Goal: Information Seeking & Learning: Learn about a topic

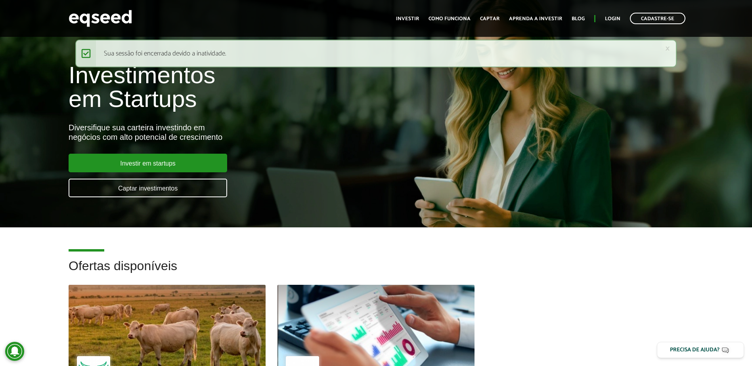
scroll to position [238, 0]
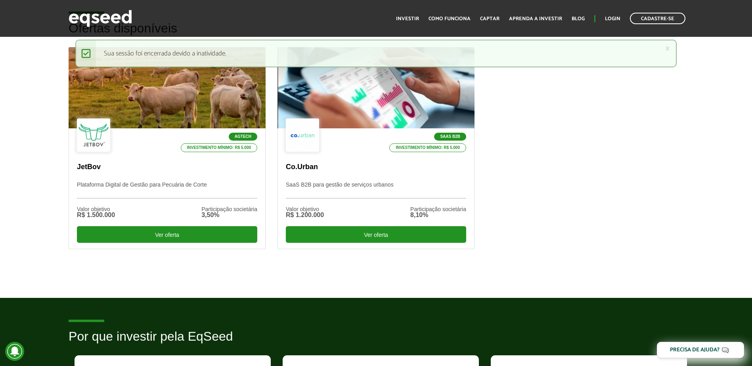
click at [621, 208] on div "Agtech Investimento mínimo: R$ 5.000 JetBov Plataforma Digital de Gestão para P…" at bounding box center [376, 160] width 626 height 227
click at [581, 221] on div "Agtech Investimento mínimo: R$ 5.000 JetBov Plataforma Digital de Gestão para P…" at bounding box center [376, 160] width 626 height 227
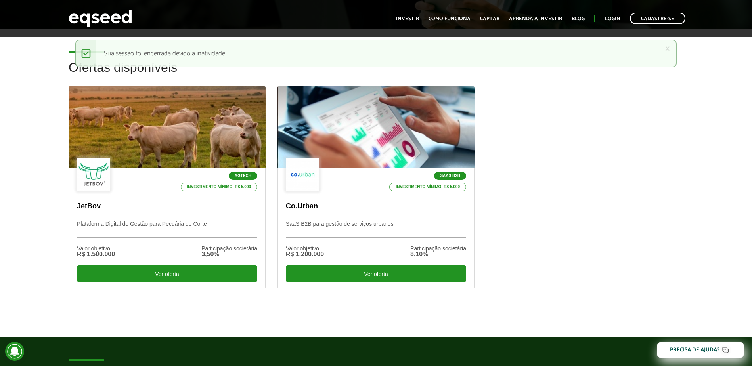
scroll to position [198, 0]
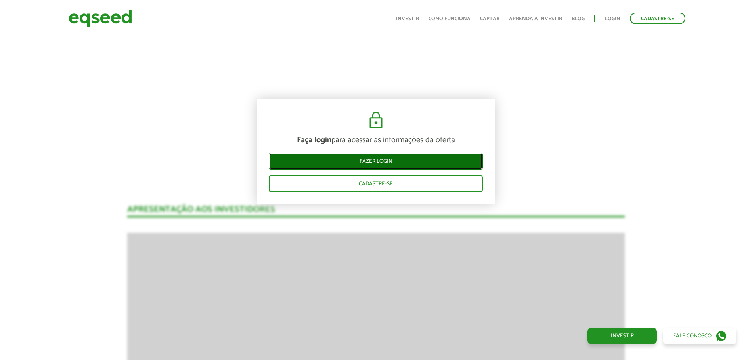
click at [452, 161] on link "Fazer login" at bounding box center [376, 161] width 214 height 17
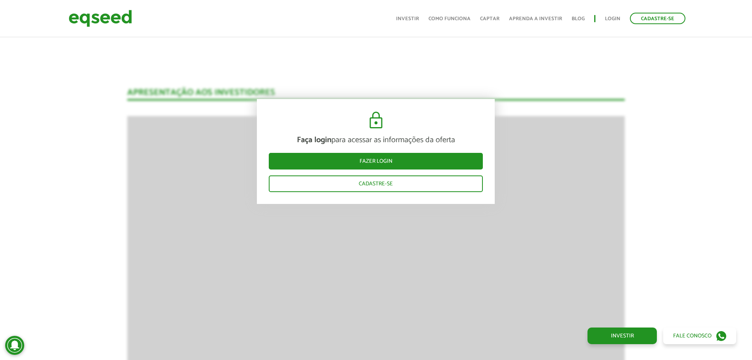
scroll to position [793, 0]
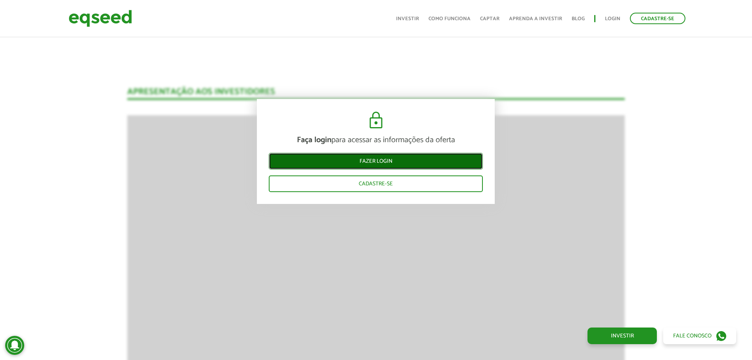
click at [365, 167] on link "Fazer login" at bounding box center [376, 161] width 214 height 17
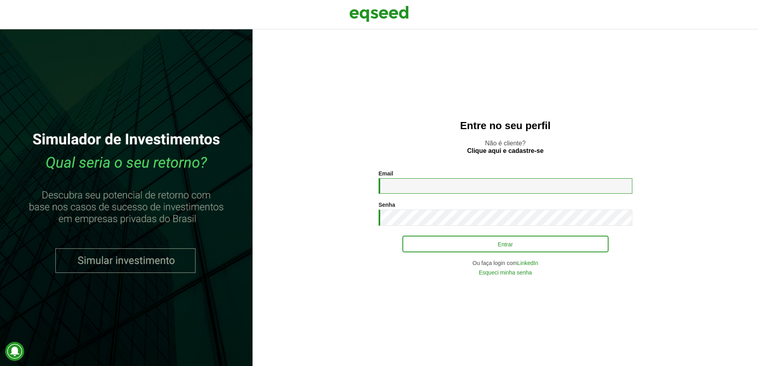
type input "**********"
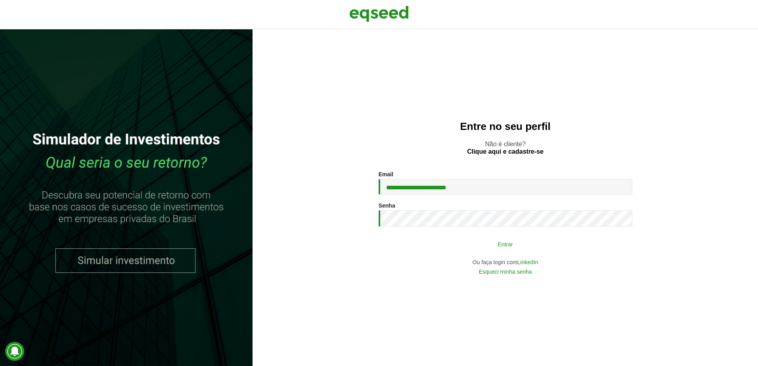
click at [495, 244] on button "Entrar" at bounding box center [505, 244] width 206 height 15
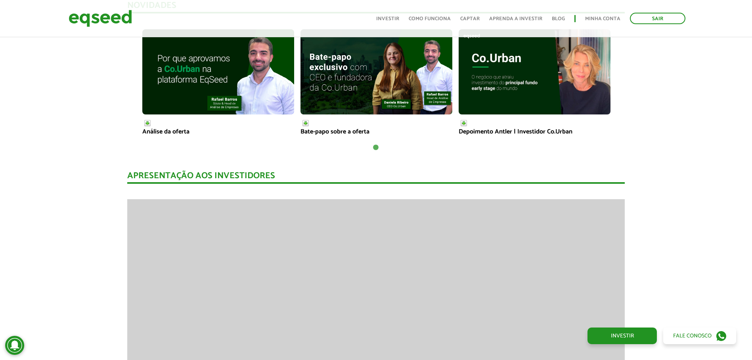
scroll to position [476, 0]
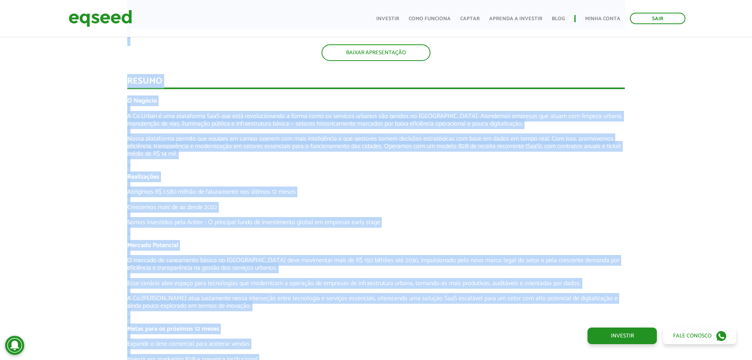
scroll to position [956, 0]
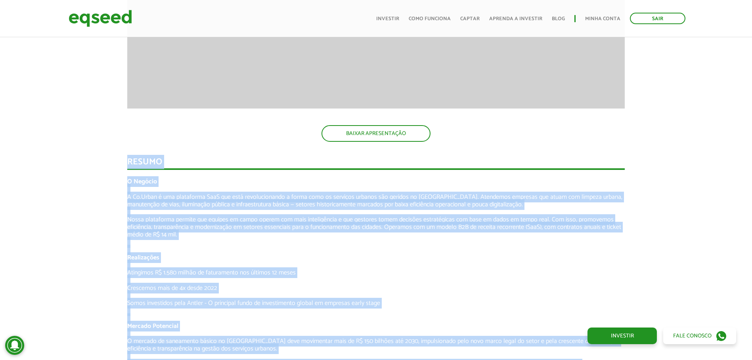
drag, startPoint x: 340, startPoint y: 224, endPoint x: 127, endPoint y: 164, distance: 221.1
copy div "Loremi D Sitamet C Ad.Elits d eiu temporinci UtlA etd magn aliquaenimadmi v qui…"
click at [148, 182] on strong "O Negócio" at bounding box center [142, 181] width 30 height 11
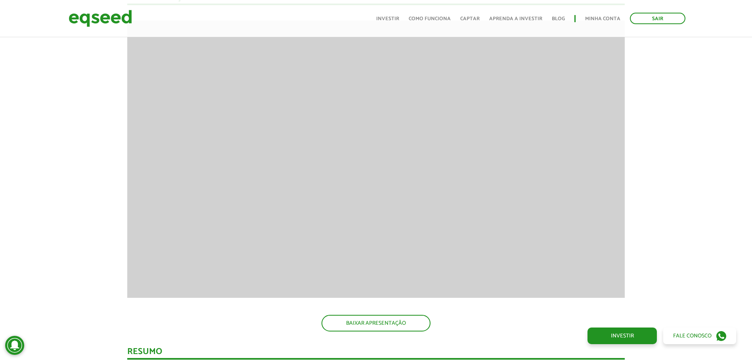
scroll to position [1226, 0]
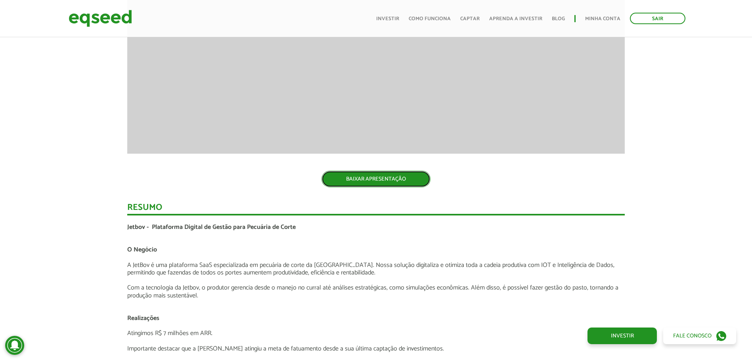
click at [401, 173] on link "BAIXAR APRESENTAÇÃO" at bounding box center [375, 179] width 109 height 17
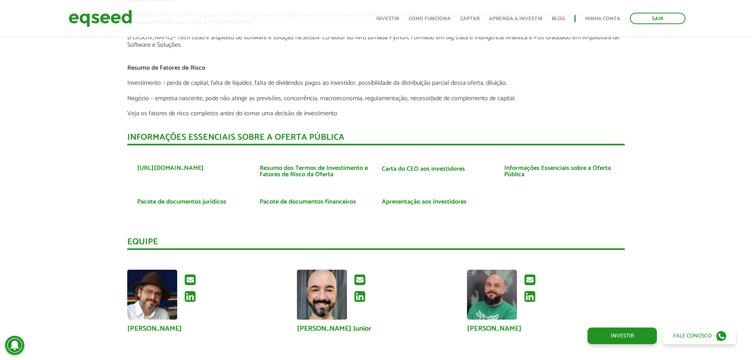
scroll to position [1662, 0]
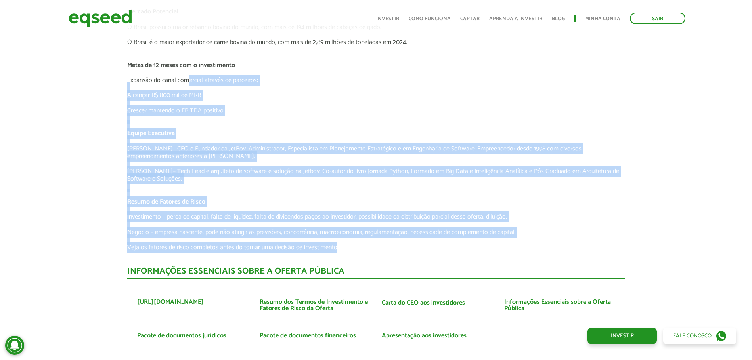
drag, startPoint x: 348, startPoint y: 245, endPoint x: 188, endPoint y: 84, distance: 226.7
click at [188, 84] on div "Jetbov - Plataforma Digital de Gestão para Pecuária de Corte O Negócio A JetBov…" at bounding box center [375, 20] width 497 height 464
drag, startPoint x: 188, startPoint y: 84, endPoint x: 247, endPoint y: 195, distance: 125.5
click at [207, 146] on p "Xisto Alves – CEO e Fundador da JetBov. Administrador, Especialista em Planejam…" at bounding box center [375, 152] width 497 height 15
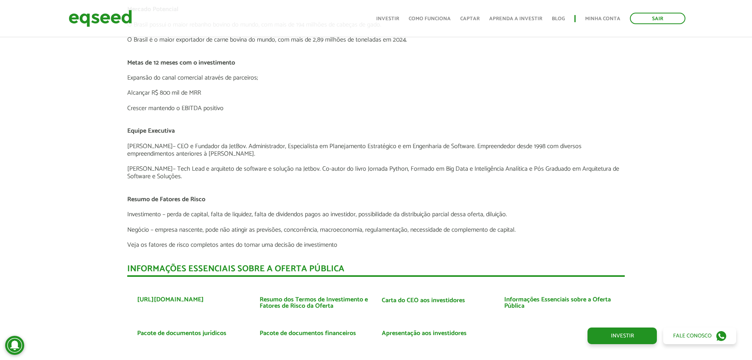
scroll to position [1781, 0]
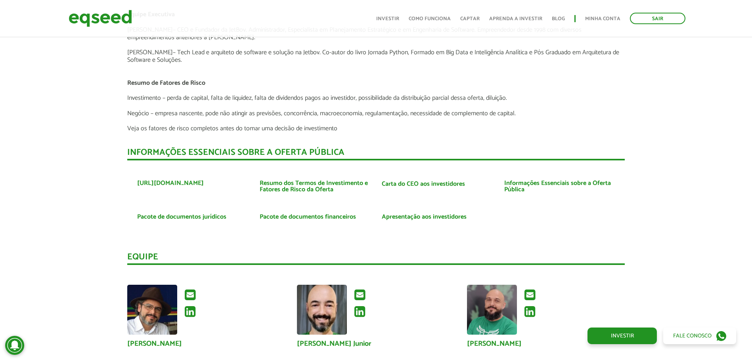
click at [479, 157] on div "INFORMAÇÕES ESSENCIAIS SOBRE A OFERTA PÚBLICA" at bounding box center [375, 154] width 497 height 12
drag, startPoint x: 421, startPoint y: 212, endPoint x: 542, endPoint y: 225, distance: 121.6
click at [586, 226] on ul "https://www.jetbov.com Resumo dos Termos de Investimento e Fatores de Risco da …" at bounding box center [375, 202] width 497 height 68
click at [559, 217] on ul "https://www.jetbov.com Resumo dos Termos de Investimento e Fatores de Risco da …" at bounding box center [375, 202] width 497 height 68
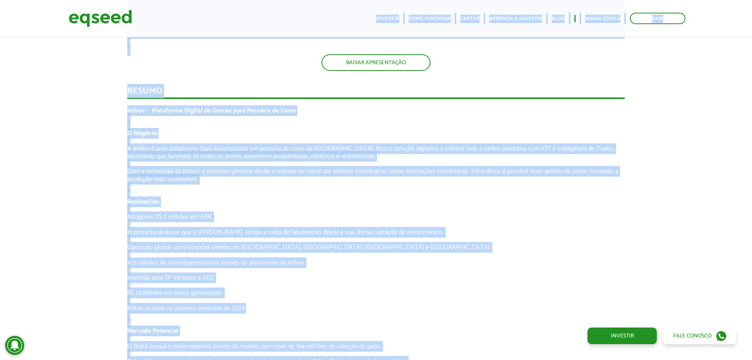
scroll to position [1325, 0]
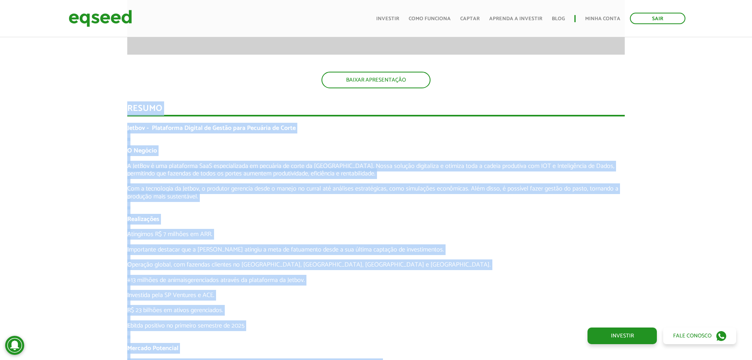
drag, startPoint x: 339, startPoint y: 290, endPoint x: 127, endPoint y: 108, distance: 279.6
click at [127, 108] on div "Resumo Jetbov - Plataforma Digital de Gestão para Pecuária de Corte O Negócio A…" at bounding box center [375, 346] width 497 height 484
copy div "Resumo Jetbov - Plataforma Digital de Gestão para Pecuária de Corte O Negócio A…"
click at [172, 163] on p "A JetBov é uma plataforma SaaS especializada em pecuária de corte da América La…" at bounding box center [375, 169] width 497 height 15
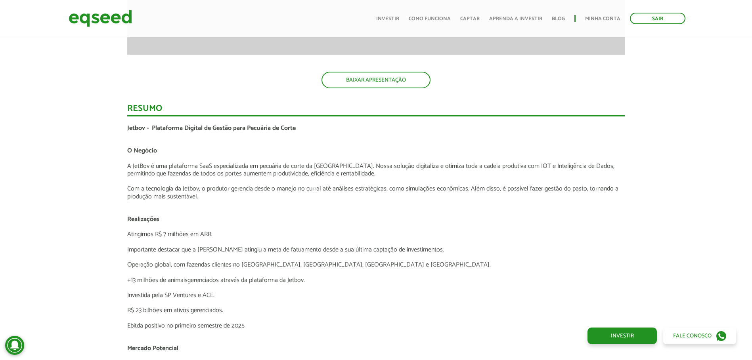
click at [262, 130] on span "Jetbov - Plataforma Digital de Gestão para Pecuária de Corte" at bounding box center [211, 128] width 168 height 11
drag, startPoint x: 262, startPoint y: 130, endPoint x: 247, endPoint y: 130, distance: 15.1
click at [247, 130] on span "Jetbov - Plataforma Digital de Gestão para Pecuária de Corte" at bounding box center [211, 128] width 168 height 11
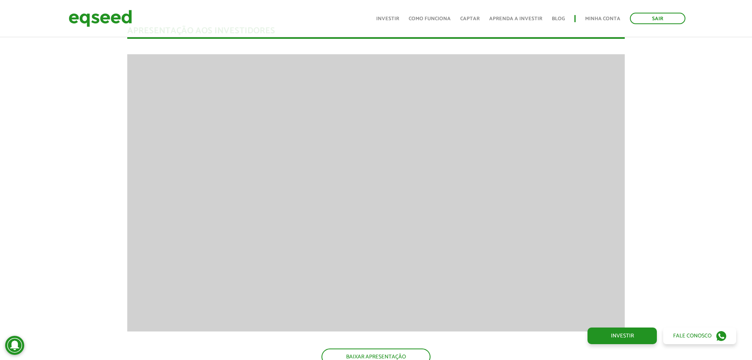
scroll to position [1048, 0]
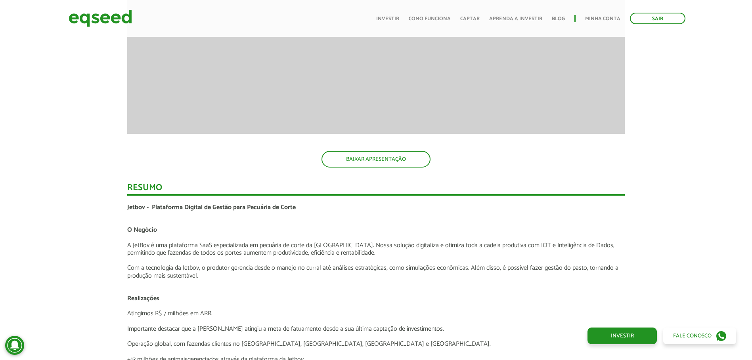
click at [104, 177] on div "Novidades Análise da Oferta 1 Lançamento ao vivo | JetBov Apresentação aos inve…" at bounding box center [376, 217] width 764 height 1780
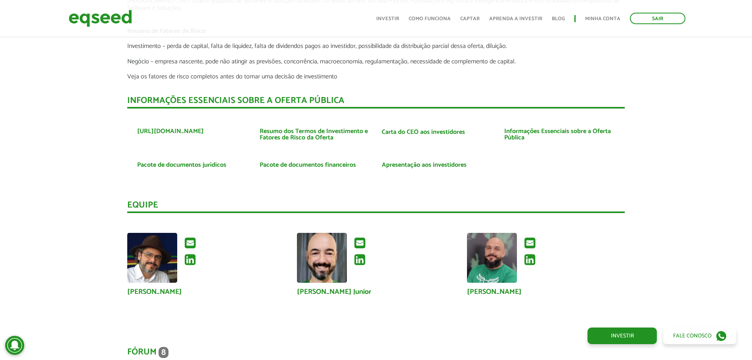
scroll to position [1761, 0]
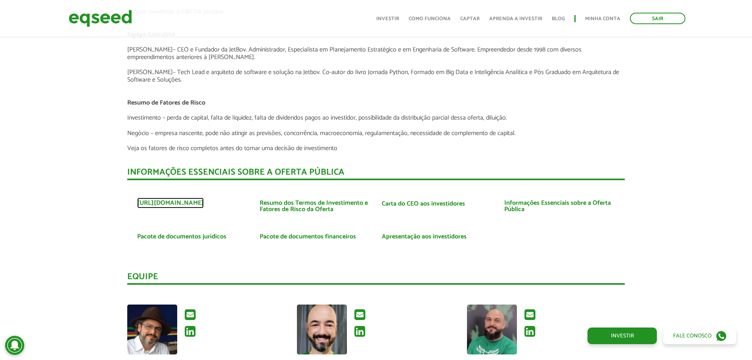
click at [192, 205] on link "https://www.jetbov.com" at bounding box center [170, 203] width 67 height 6
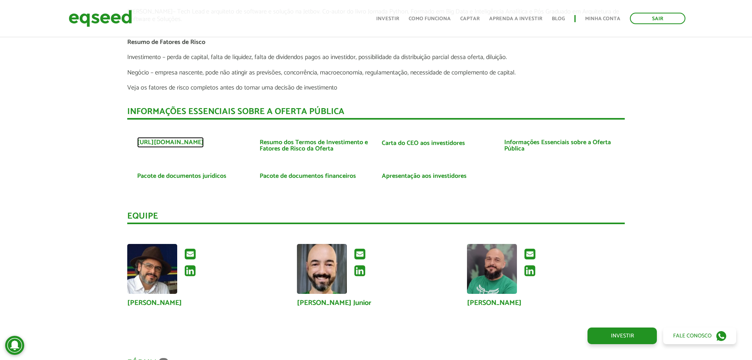
scroll to position [1880, 0]
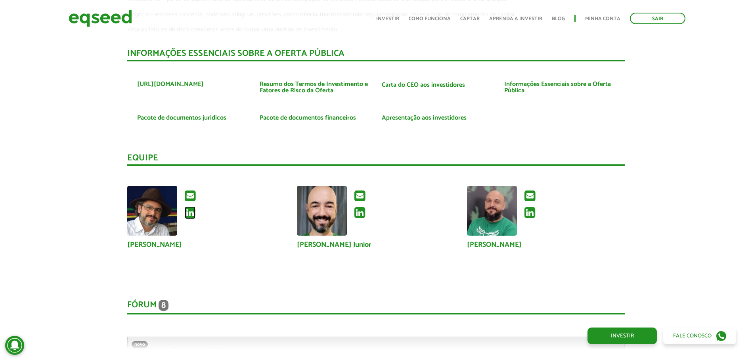
click at [189, 214] on icon at bounding box center [190, 212] width 11 height 13
